Goal: Find specific page/section: Find specific page/section

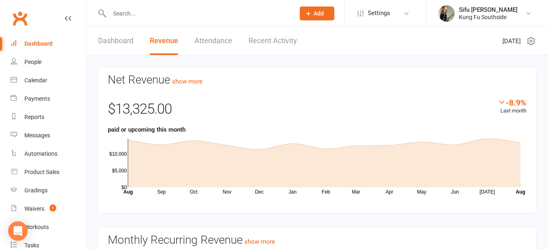
click at [127, 15] on input "text" at bounding box center [198, 13] width 182 height 11
drag, startPoint x: 143, startPoint y: 10, endPoint x: 141, endPoint y: 17, distance: 7.2
click at [142, 11] on input "abi" at bounding box center [198, 13] width 182 height 11
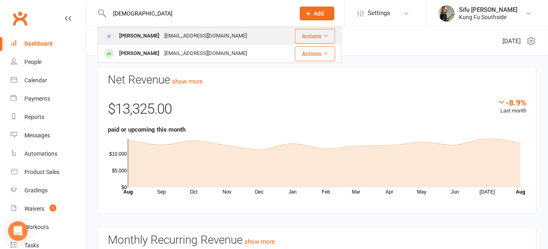
type input "[DEMOGRAPHIC_DATA]"
click at [141, 38] on div "[PERSON_NAME]" at bounding box center [139, 36] width 45 height 12
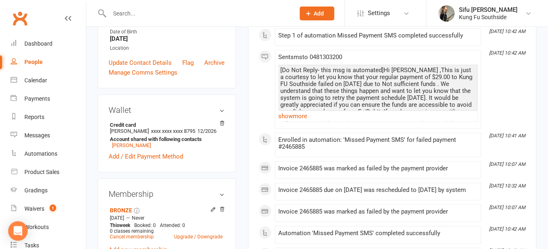
scroll to position [81, 0]
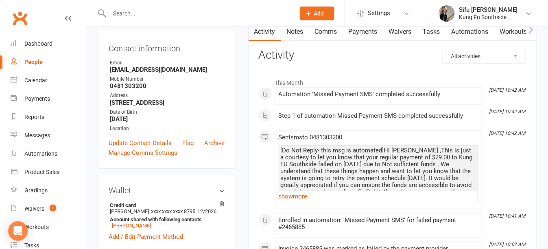
click at [365, 31] on link "Payments" at bounding box center [363, 31] width 40 height 19
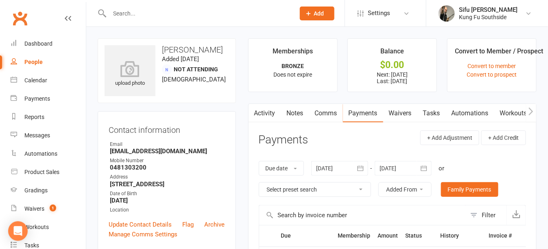
click at [372, 161] on div "[DATE] [DATE] Sun Mon Tue Wed Thu Fri Sat 27 29 30 01 02 03 04 05 28 06 07 08 0…" at bounding box center [371, 168] width 120 height 15
